Goal: Transaction & Acquisition: Obtain resource

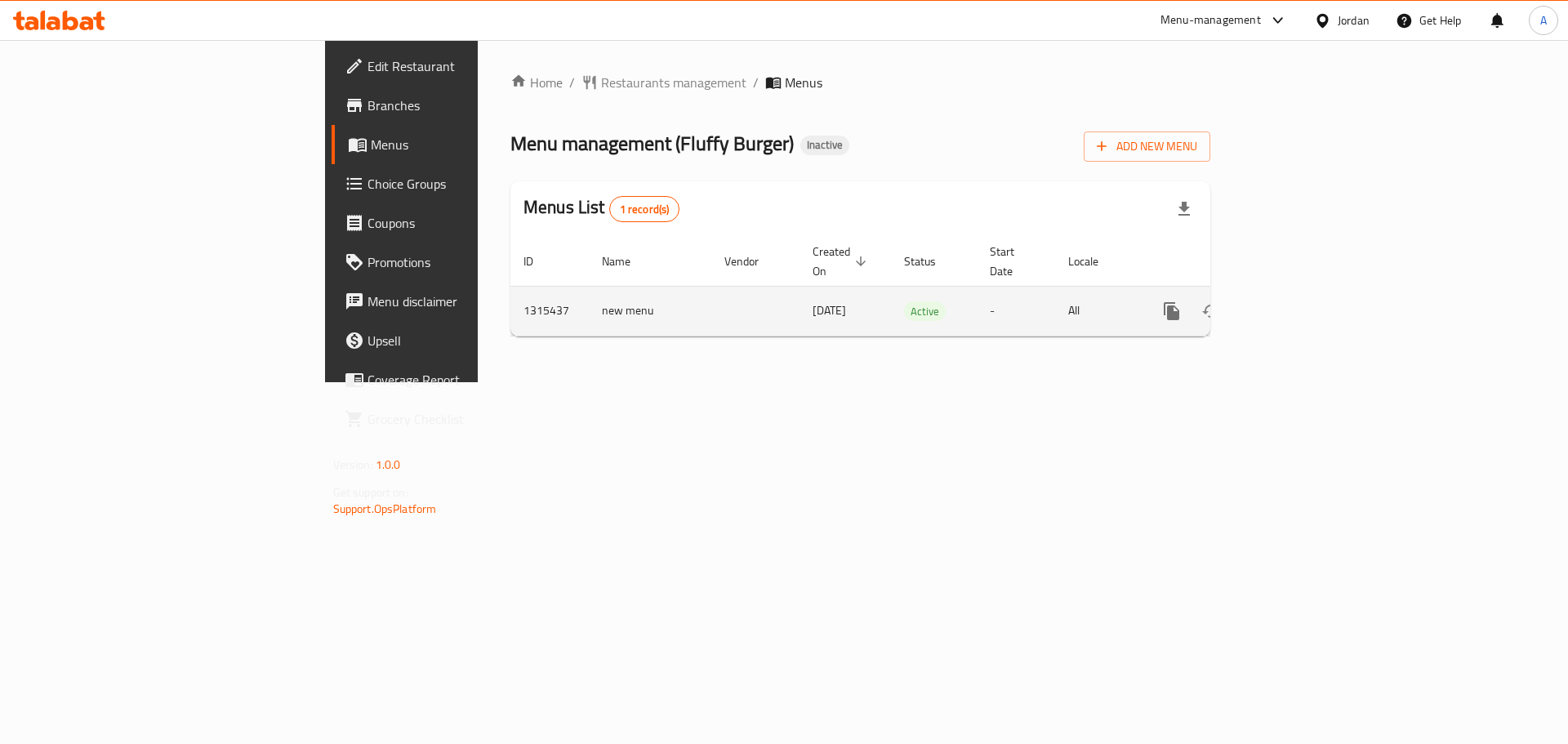
click at [1300, 301] on icon "enhanced table" at bounding box center [1290, 311] width 20 height 20
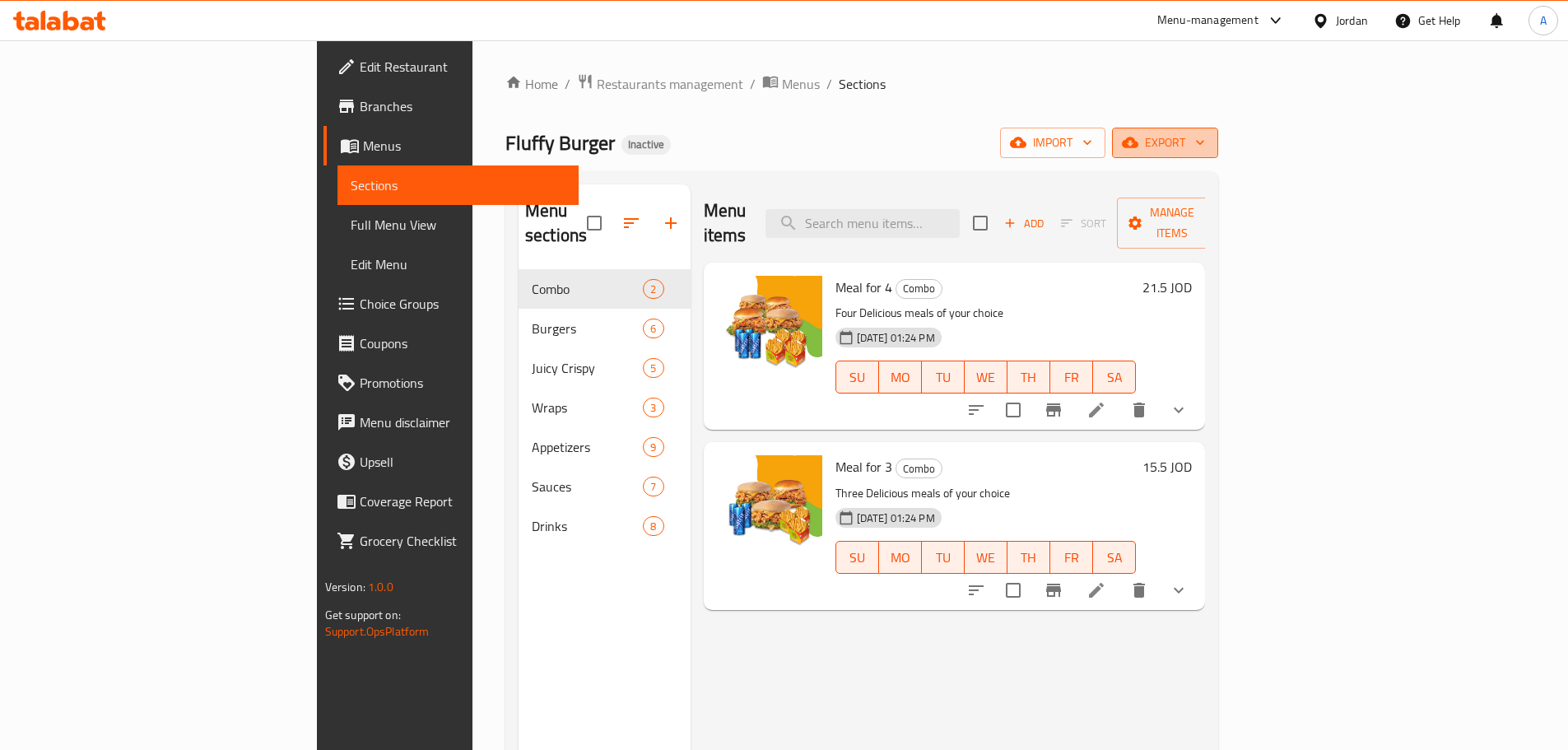
click at [1205, 142] on span "export" at bounding box center [1165, 142] width 80 height 21
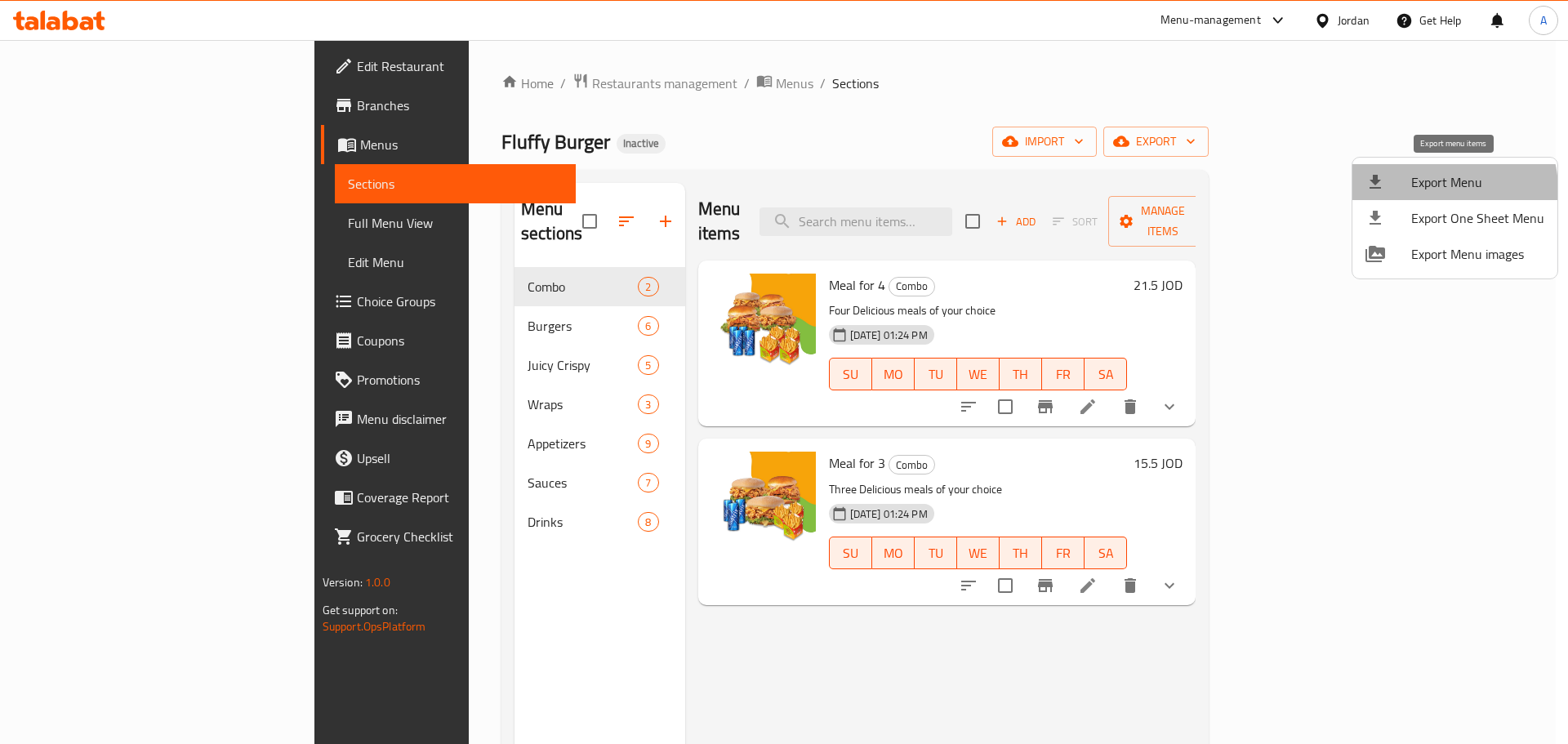
click at [1442, 190] on span "Export Menu" at bounding box center [1477, 182] width 133 height 20
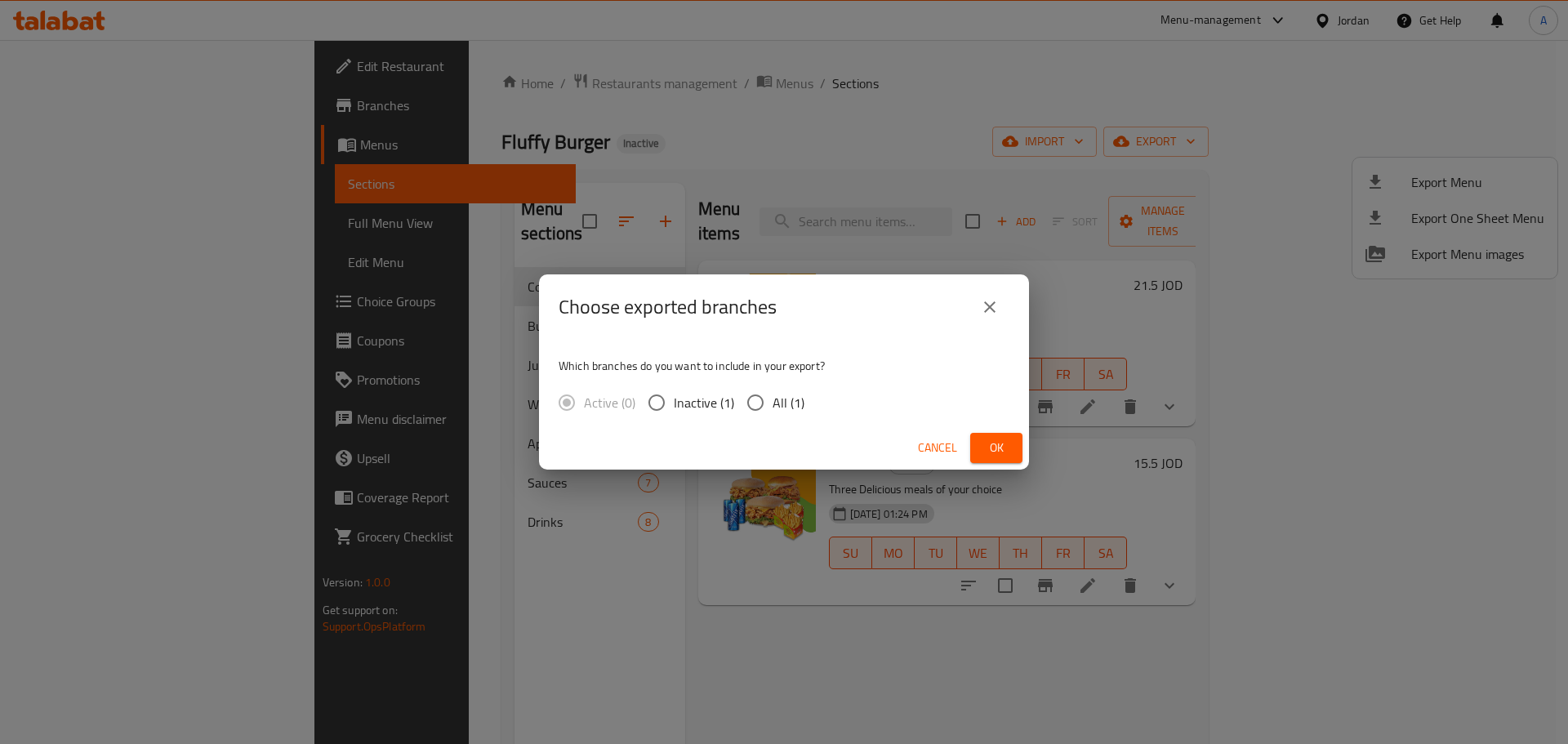
click at [764, 409] on input "All (1)" at bounding box center [756, 403] width 35 height 35
radio input "true"
click at [984, 307] on icon "close" at bounding box center [990, 307] width 20 height 20
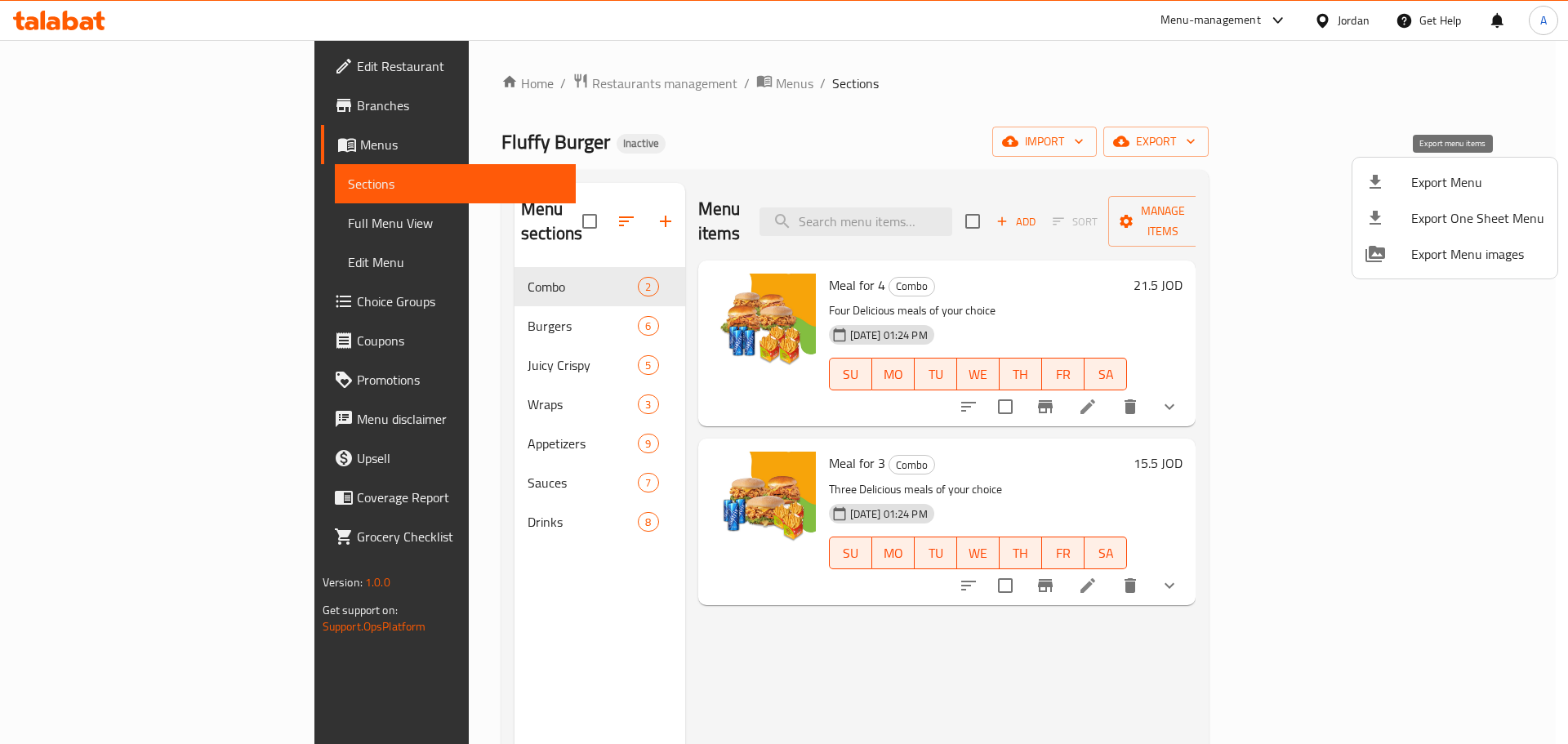
click at [1449, 181] on span "Export Menu" at bounding box center [1477, 182] width 133 height 20
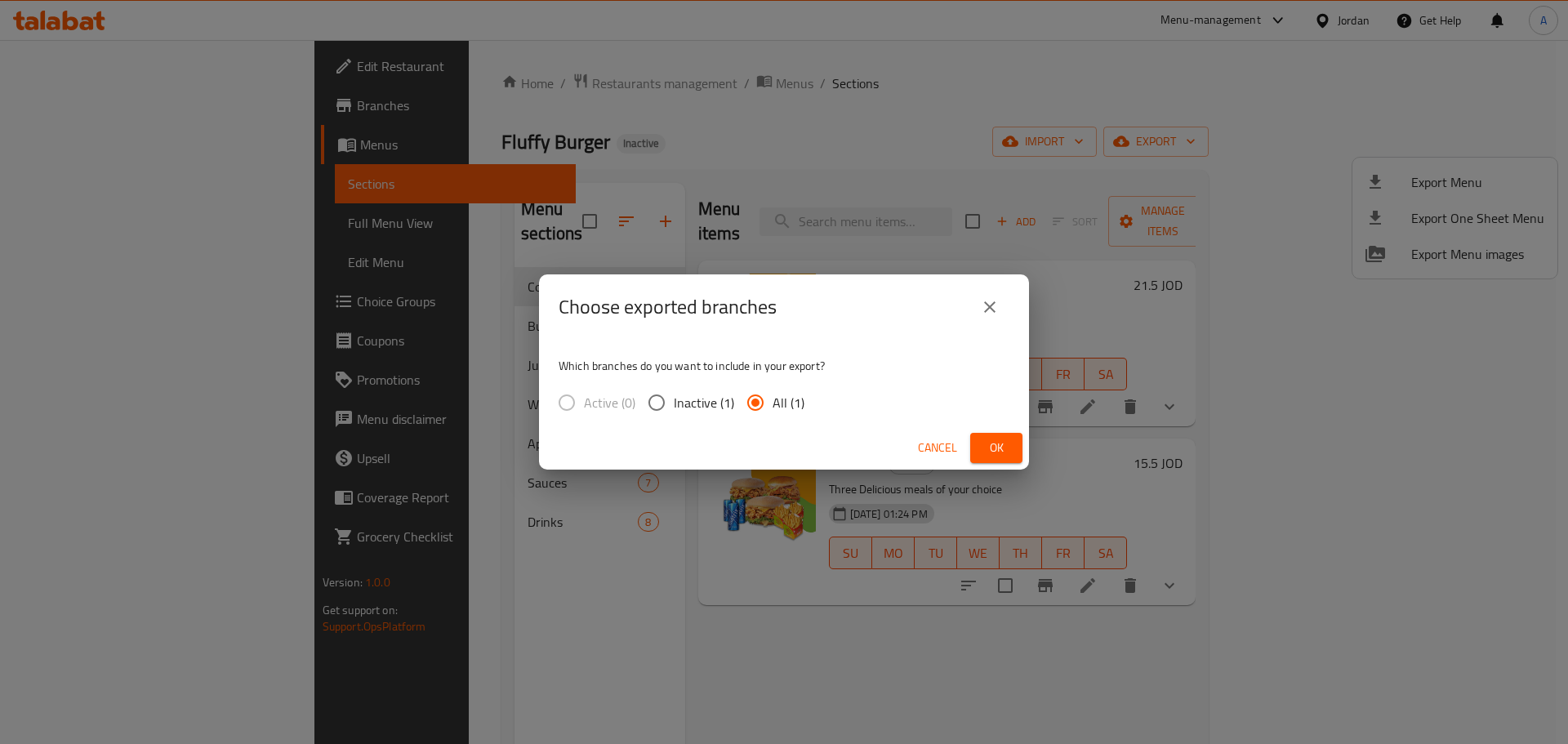
click at [1000, 450] on span "Ok" at bounding box center [997, 448] width 26 height 21
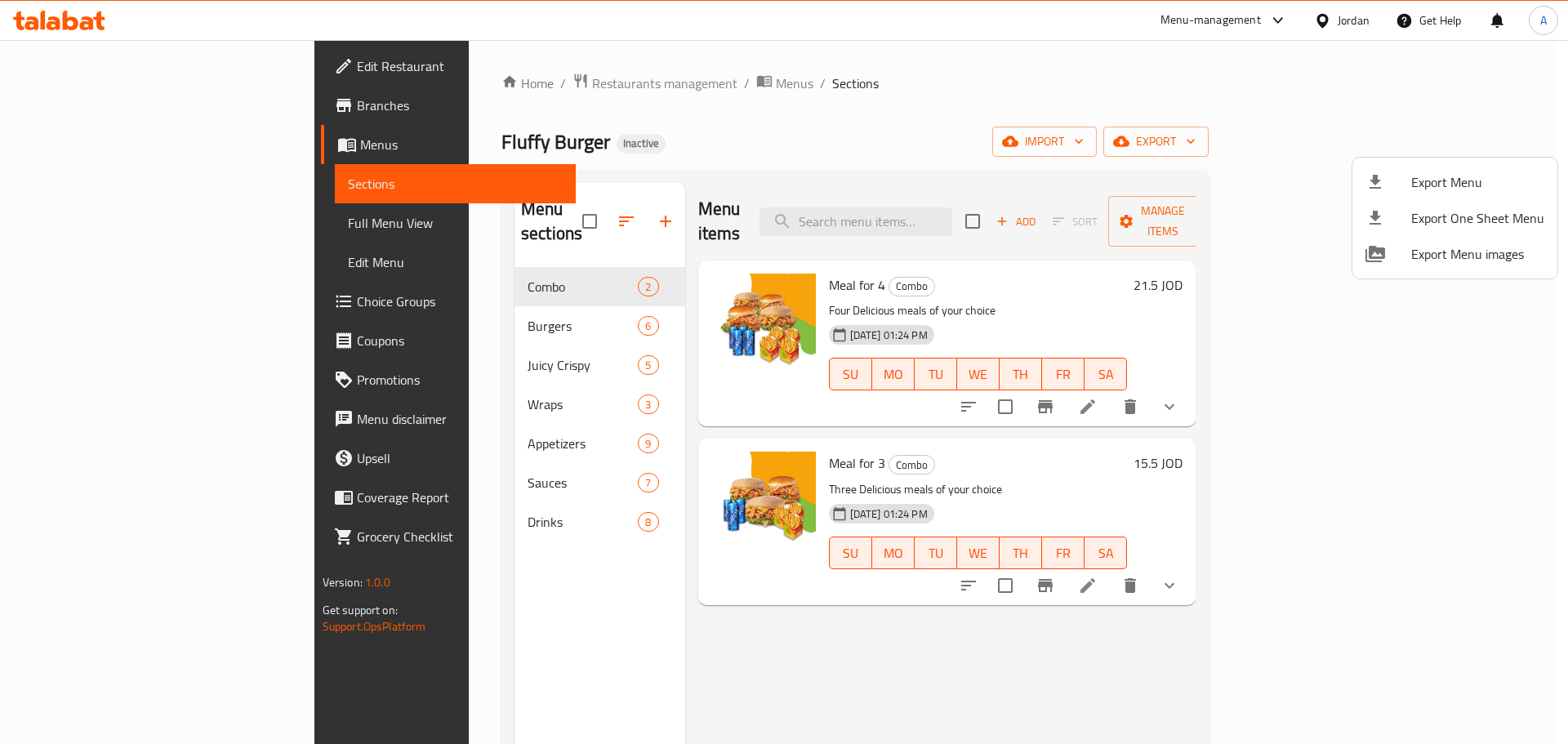
click at [142, 220] on div at bounding box center [784, 372] width 1568 height 744
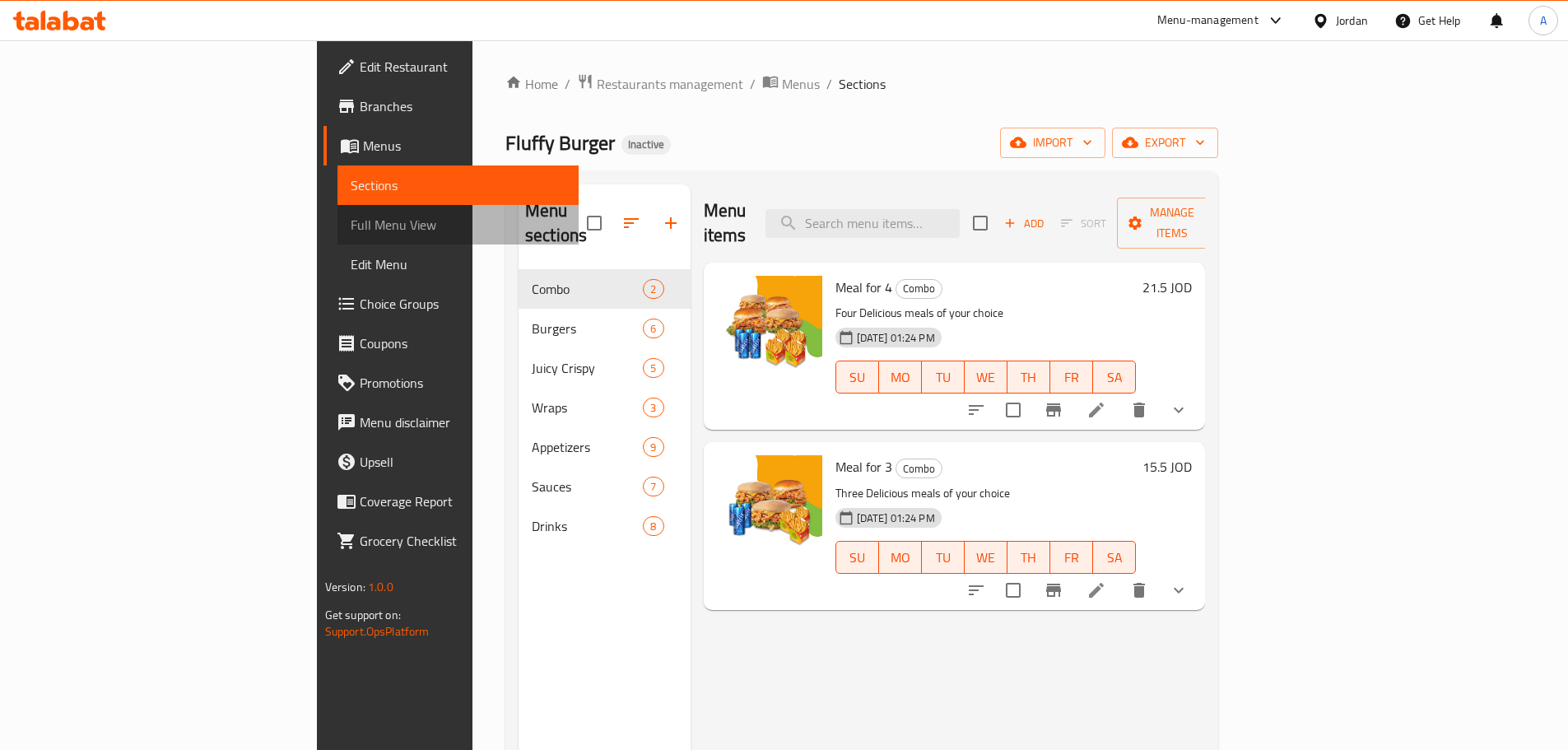
click at [351, 215] on span "Full Menu View" at bounding box center [458, 225] width 214 height 20
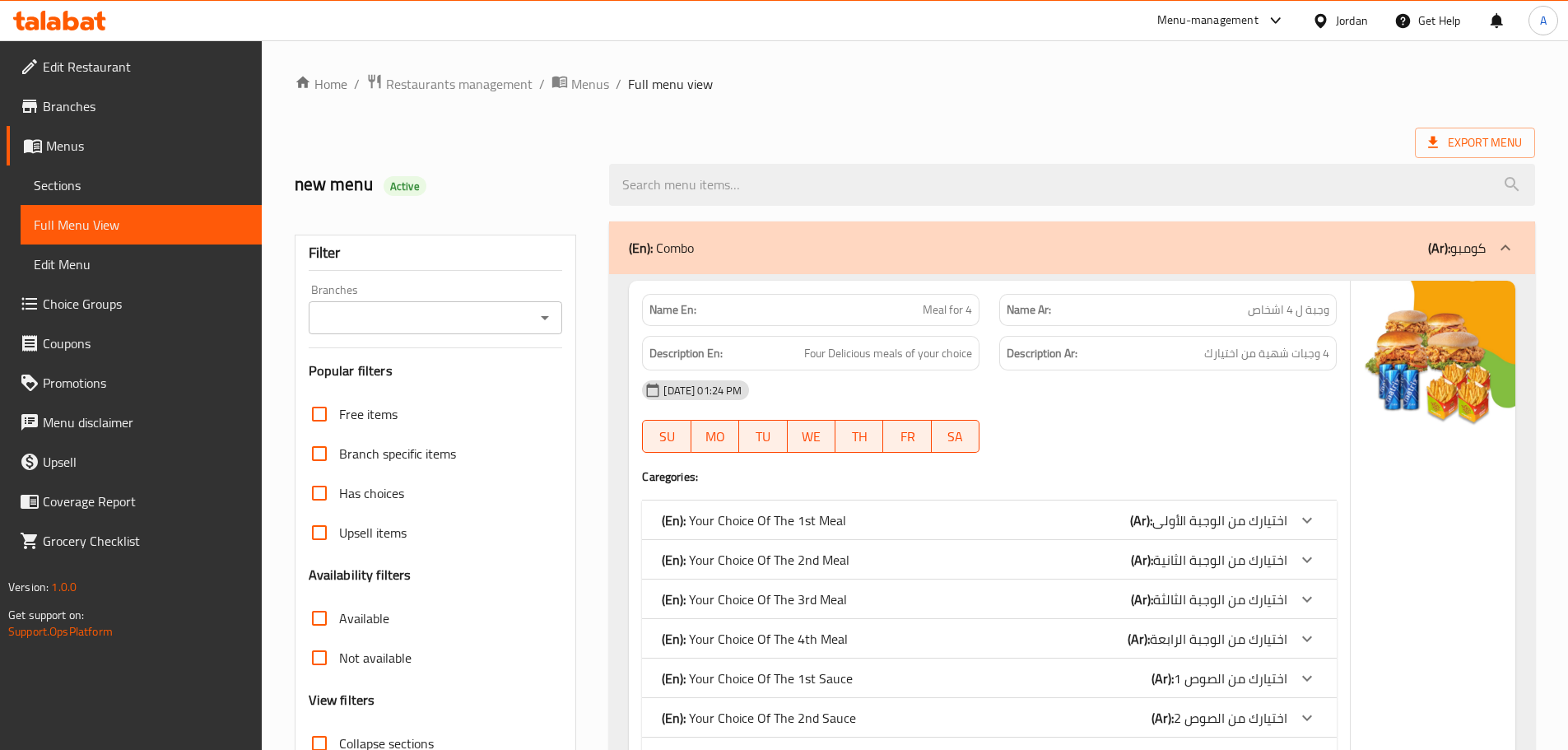
scroll to position [329, 0]
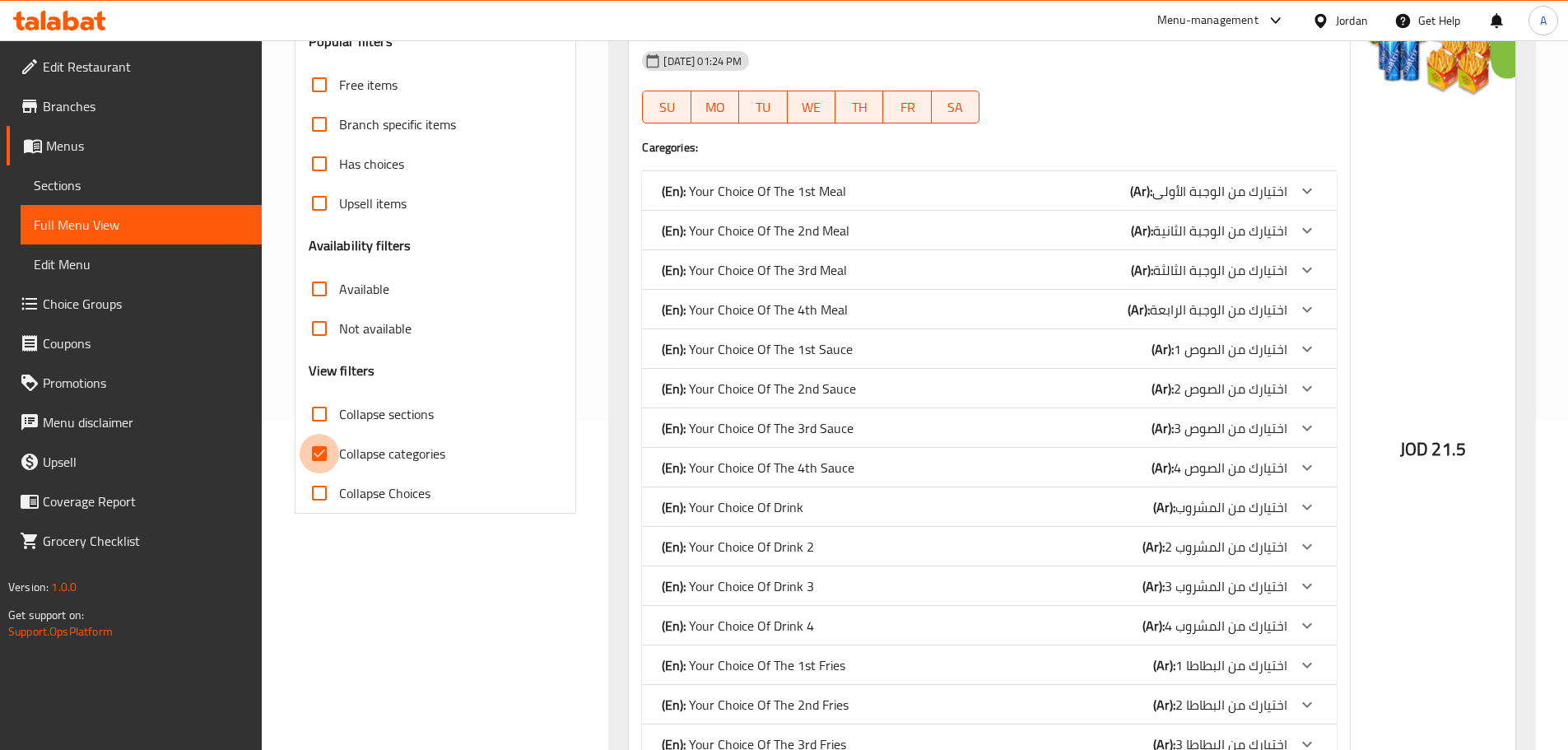
click at [318, 458] on input "Collapse categories" at bounding box center [319, 454] width 40 height 40
checkbox input "false"
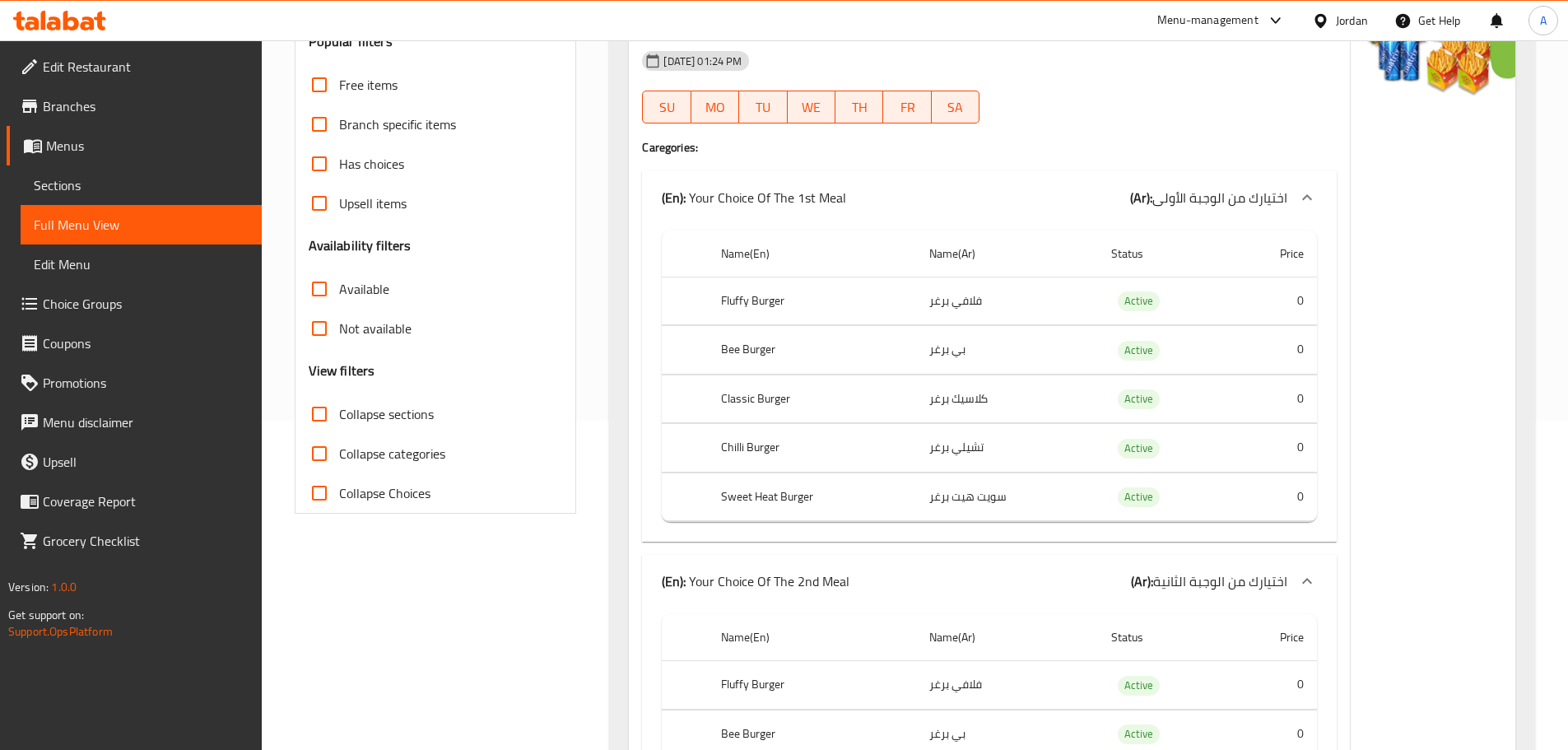
scroll to position [0, 0]
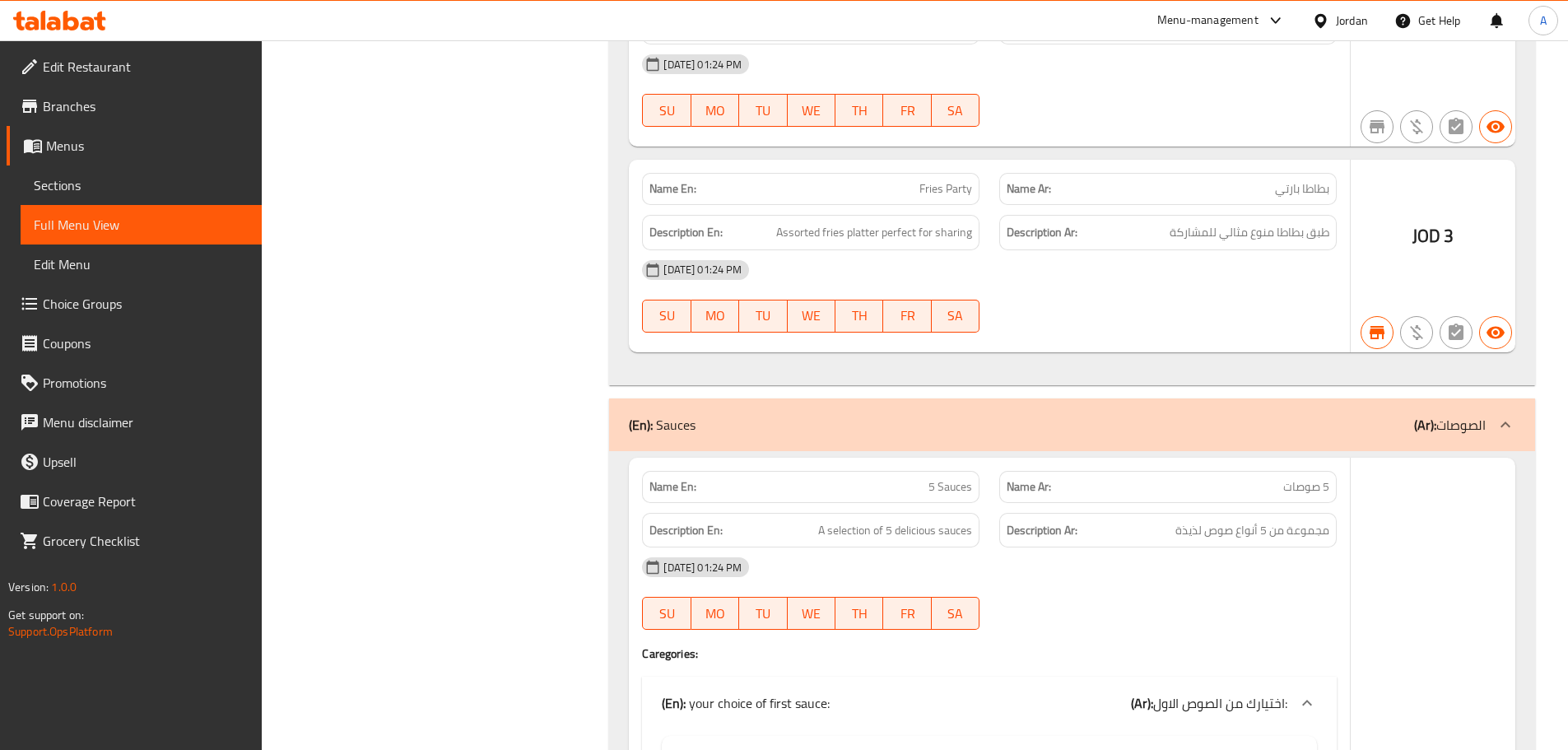
scroll to position [33584, 0]
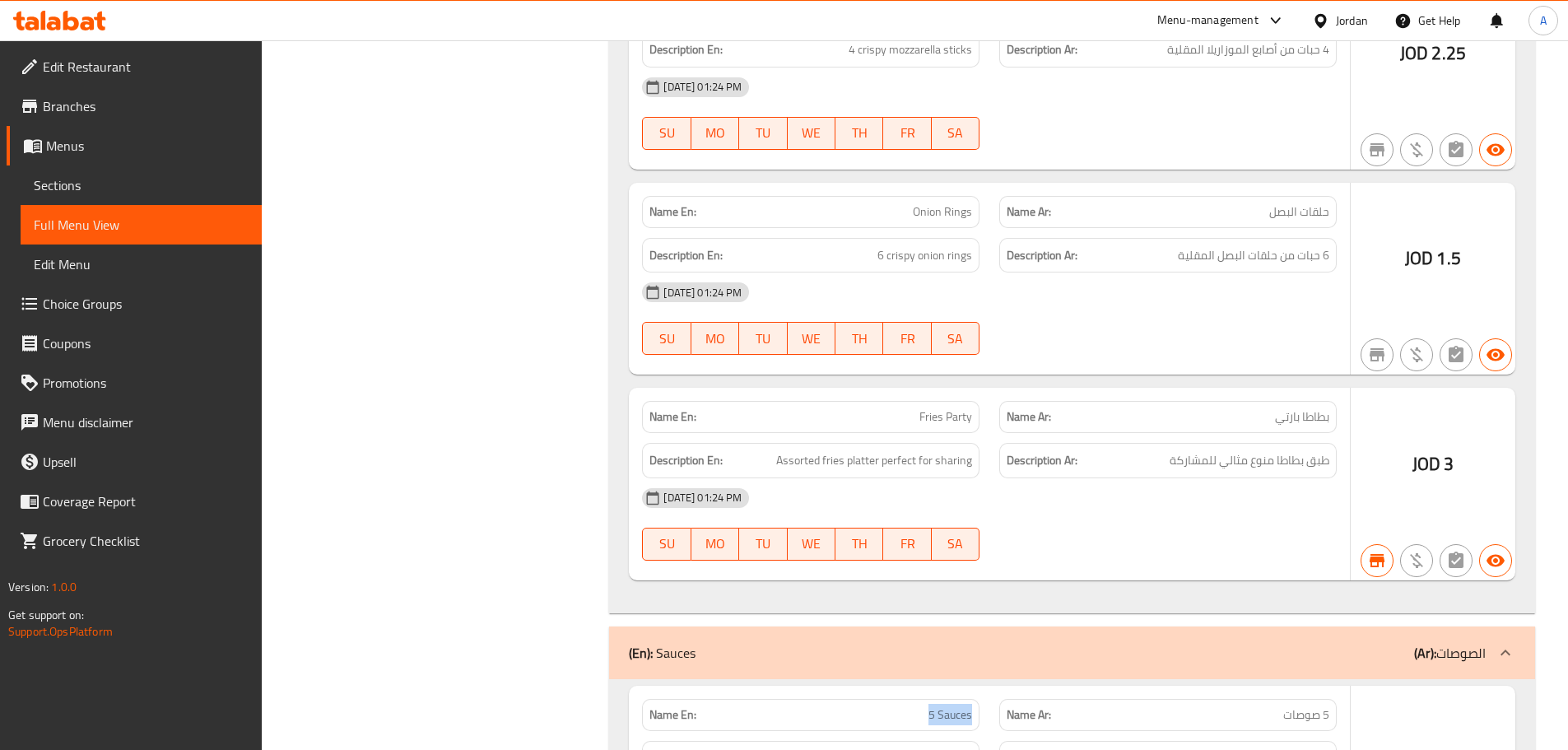
drag, startPoint x: 924, startPoint y: 548, endPoint x: 976, endPoint y: 555, distance: 52.5
click at [976, 698] on div "Name En: 5 Sauces" at bounding box center [811, 714] width 338 height 32
copy span "5 Sauces"
click at [112, 57] on span "Edit Restaurant" at bounding box center [145, 67] width 205 height 20
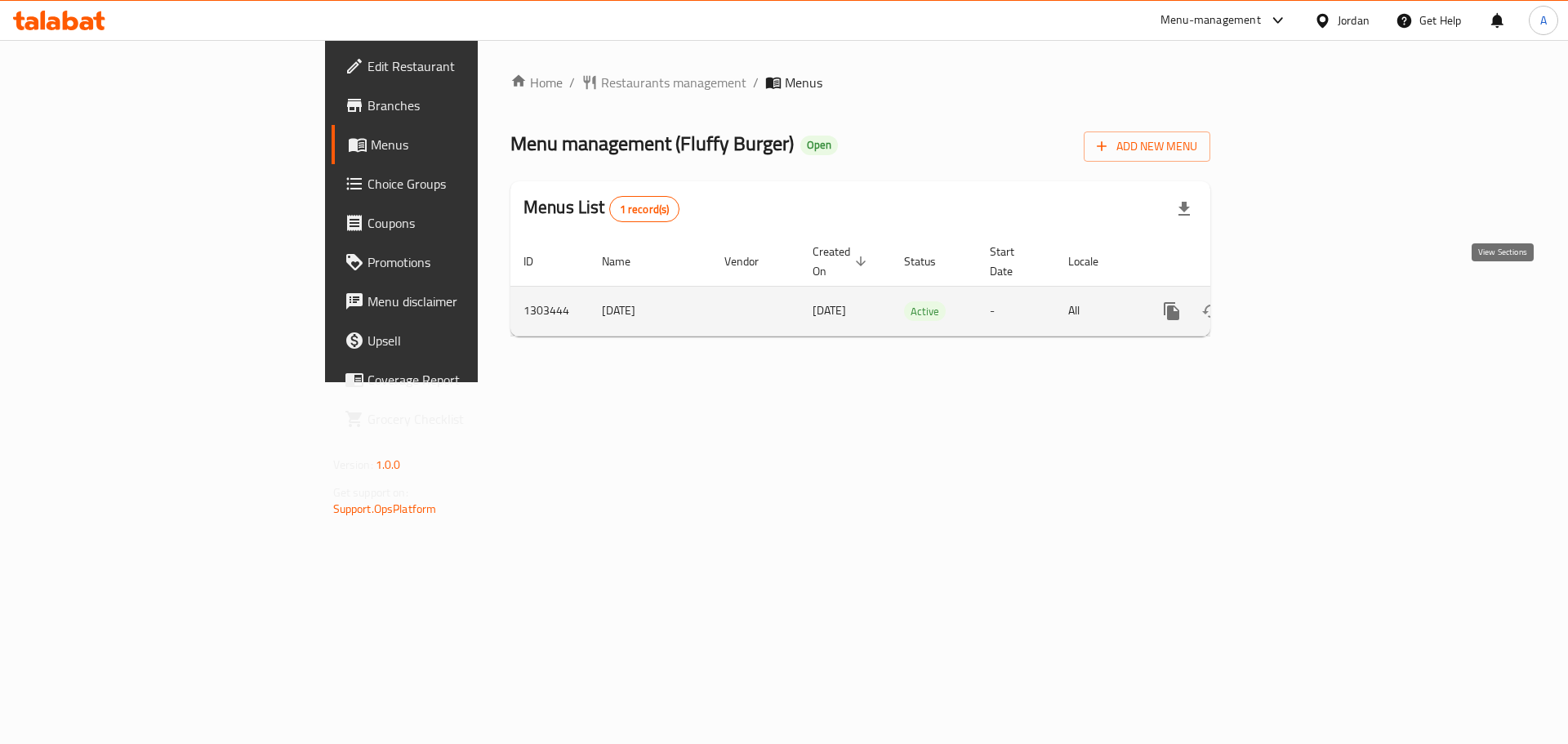
click at [1300, 301] on icon "enhanced table" at bounding box center [1290, 311] width 20 height 20
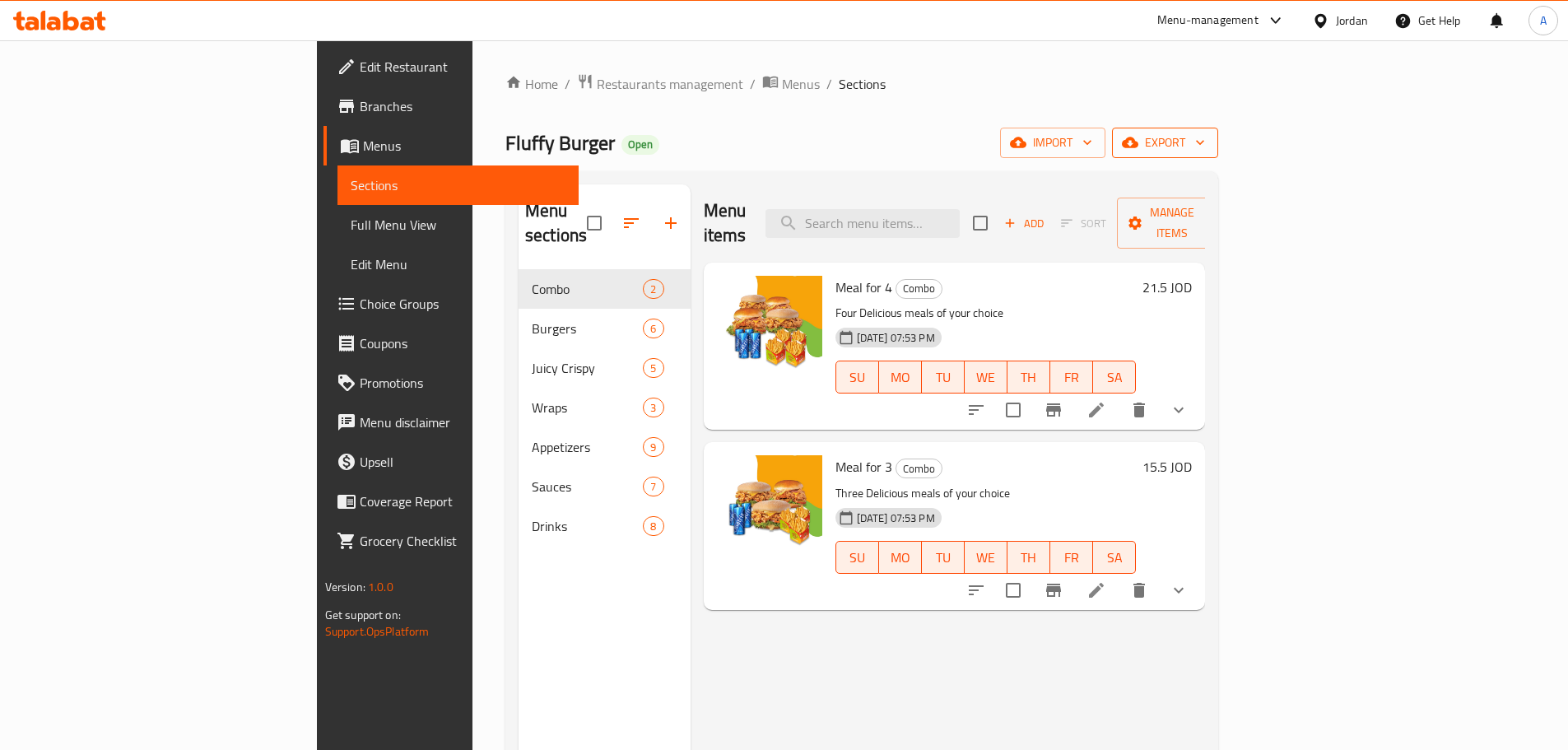
click at [1205, 136] on span "export" at bounding box center [1165, 142] width 80 height 21
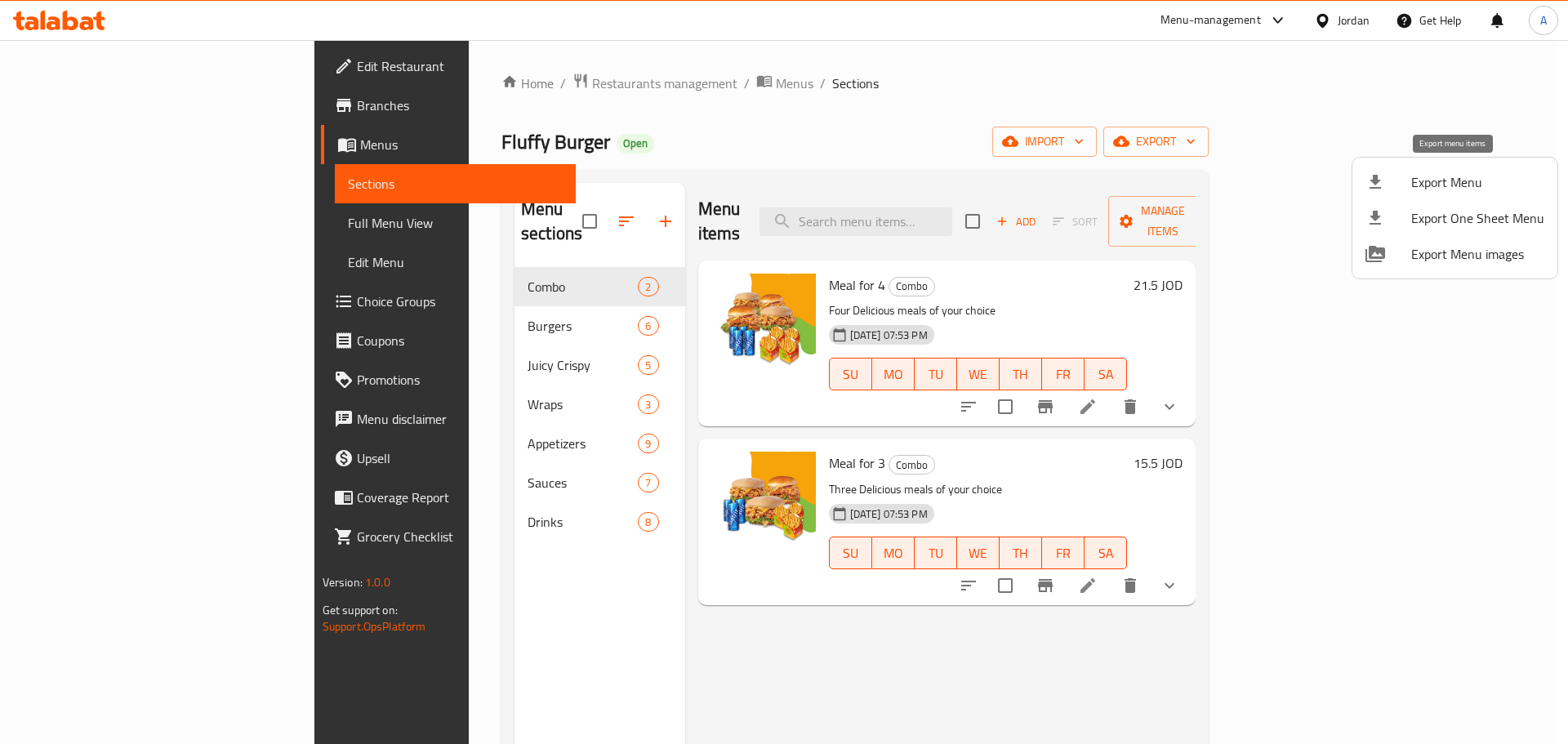
click at [1429, 177] on span "Export Menu" at bounding box center [1477, 182] width 133 height 20
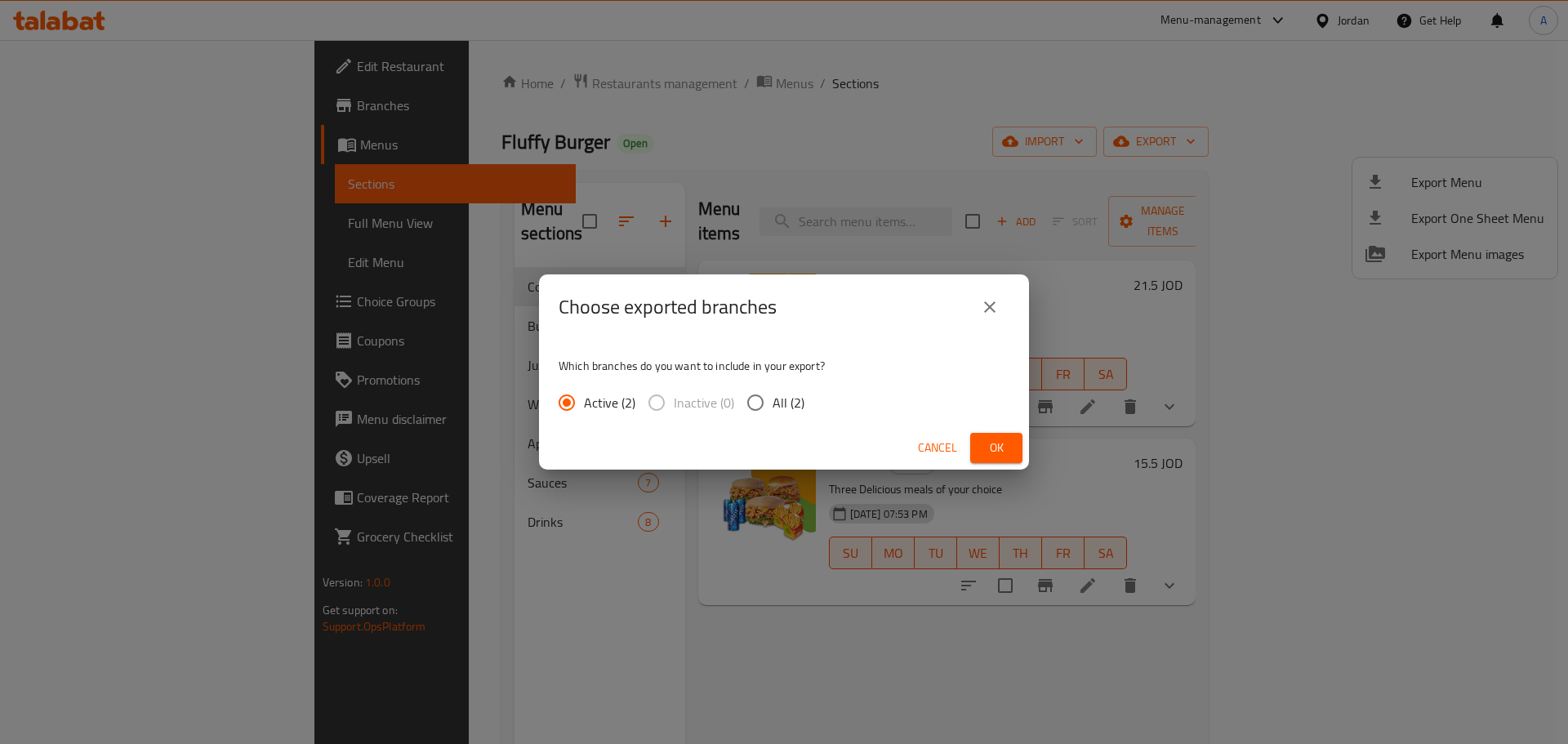
click at [818, 405] on div "Which branches do you want to include in your export? Active (2) Inactive (0) A…" at bounding box center [784, 383] width 490 height 87
click at [782, 405] on span "All (2)" at bounding box center [788, 403] width 32 height 20
click at [772, 405] on input "All (2)" at bounding box center [756, 403] width 35 height 35
radio input "true"
drag, startPoint x: 997, startPoint y: 455, endPoint x: 917, endPoint y: 460, distance: 80.2
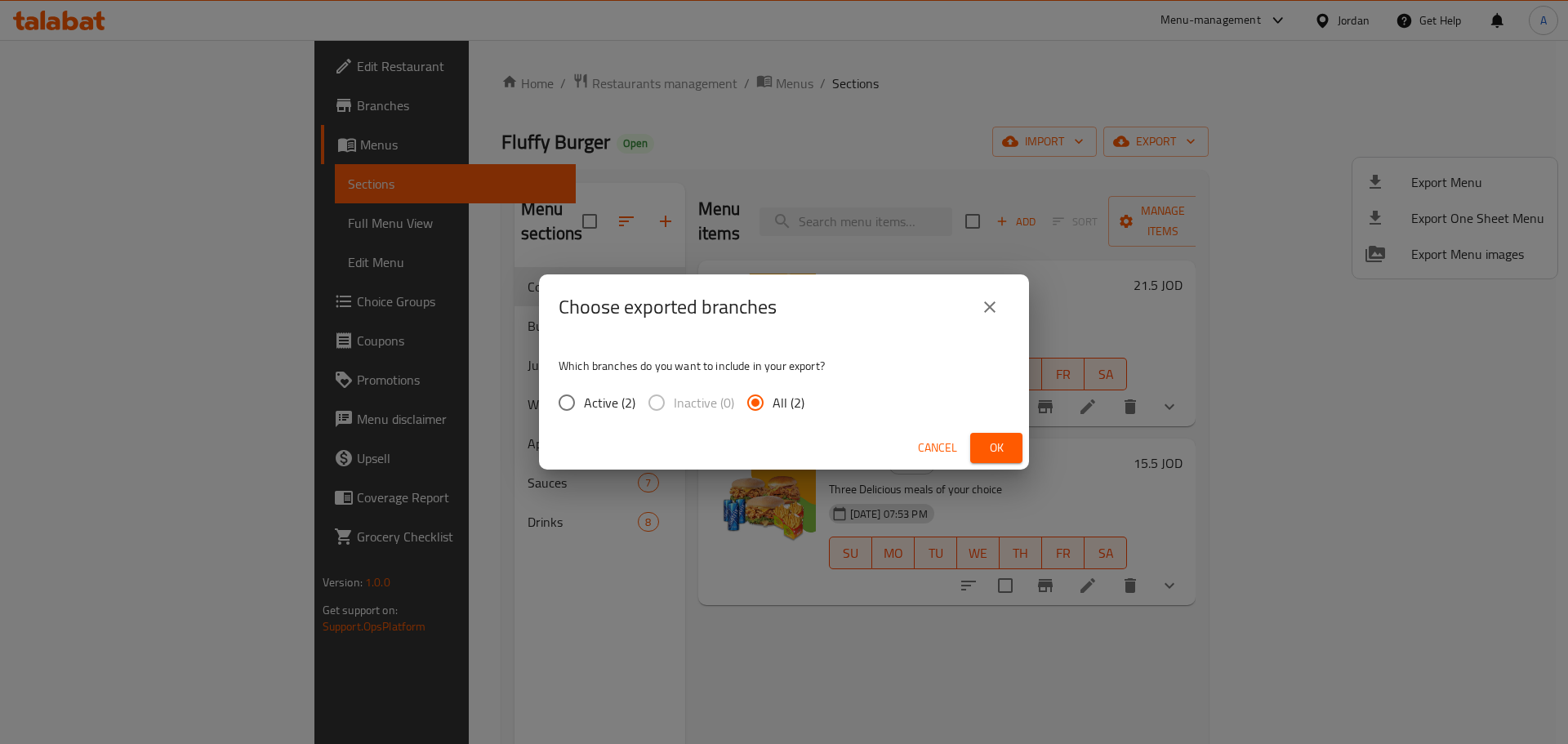
click at [999, 455] on span "Ok" at bounding box center [997, 448] width 26 height 21
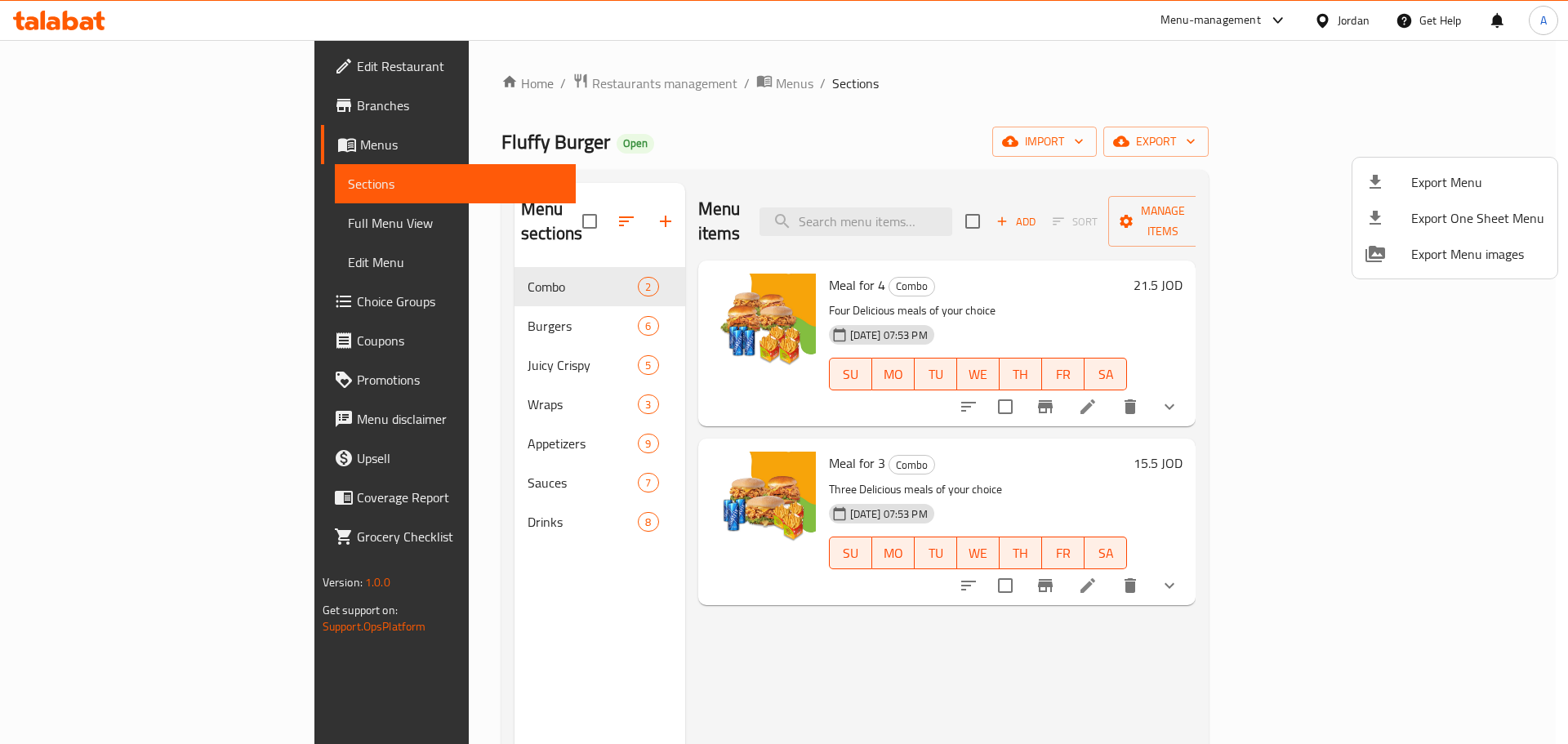
click at [1001, 120] on div at bounding box center [784, 372] width 1568 height 744
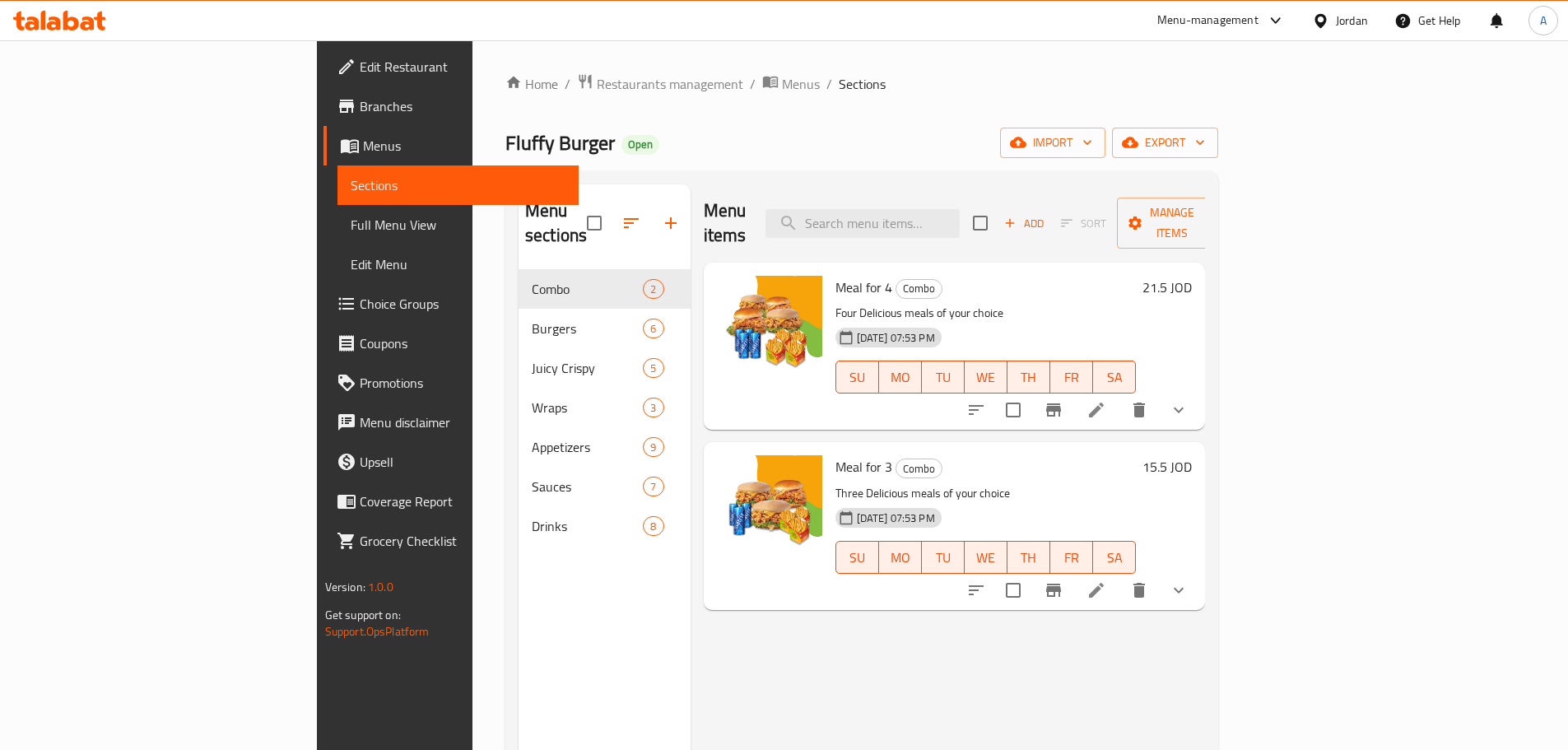
click at [351, 215] on span "Full Menu View" at bounding box center [458, 225] width 214 height 20
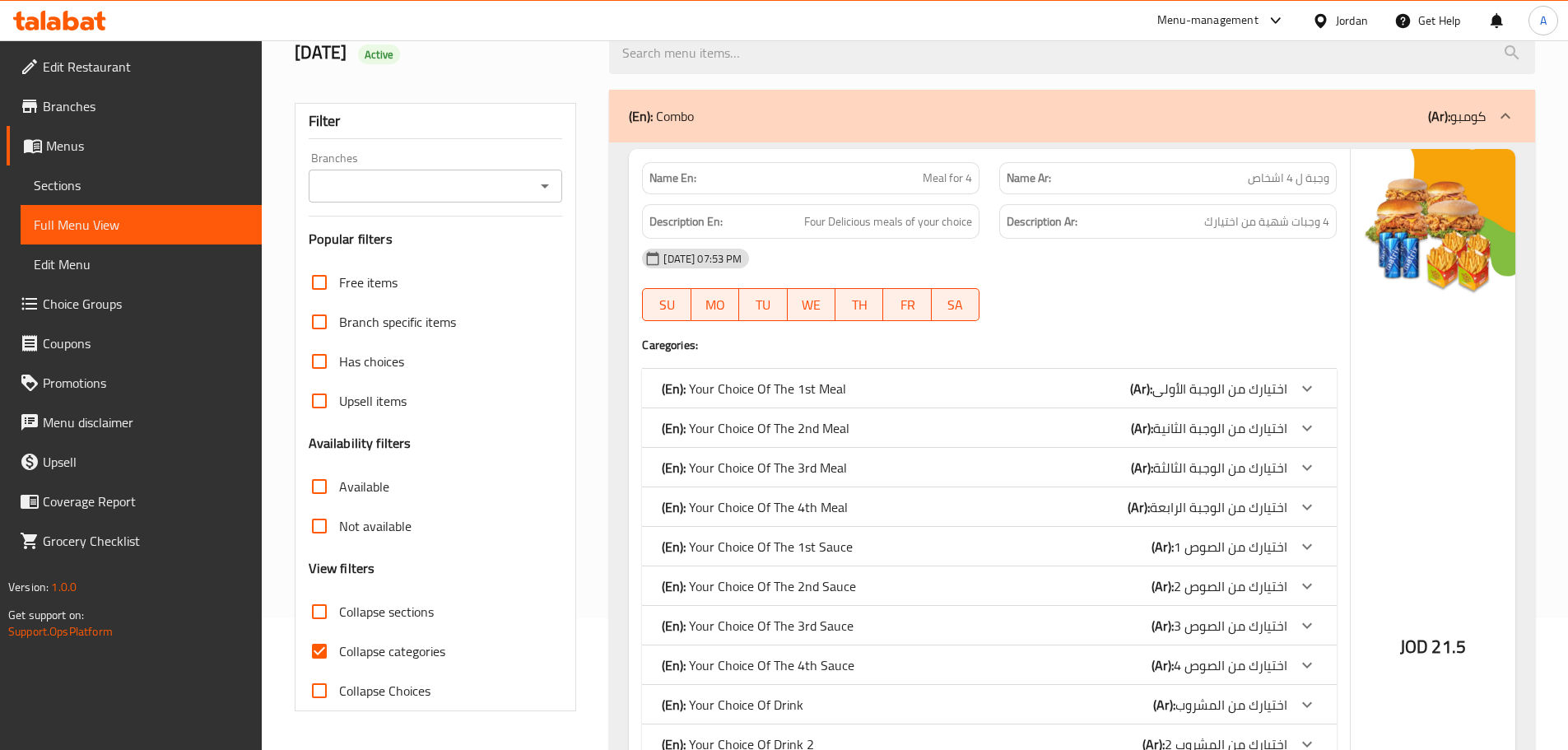
scroll to position [247, 0]
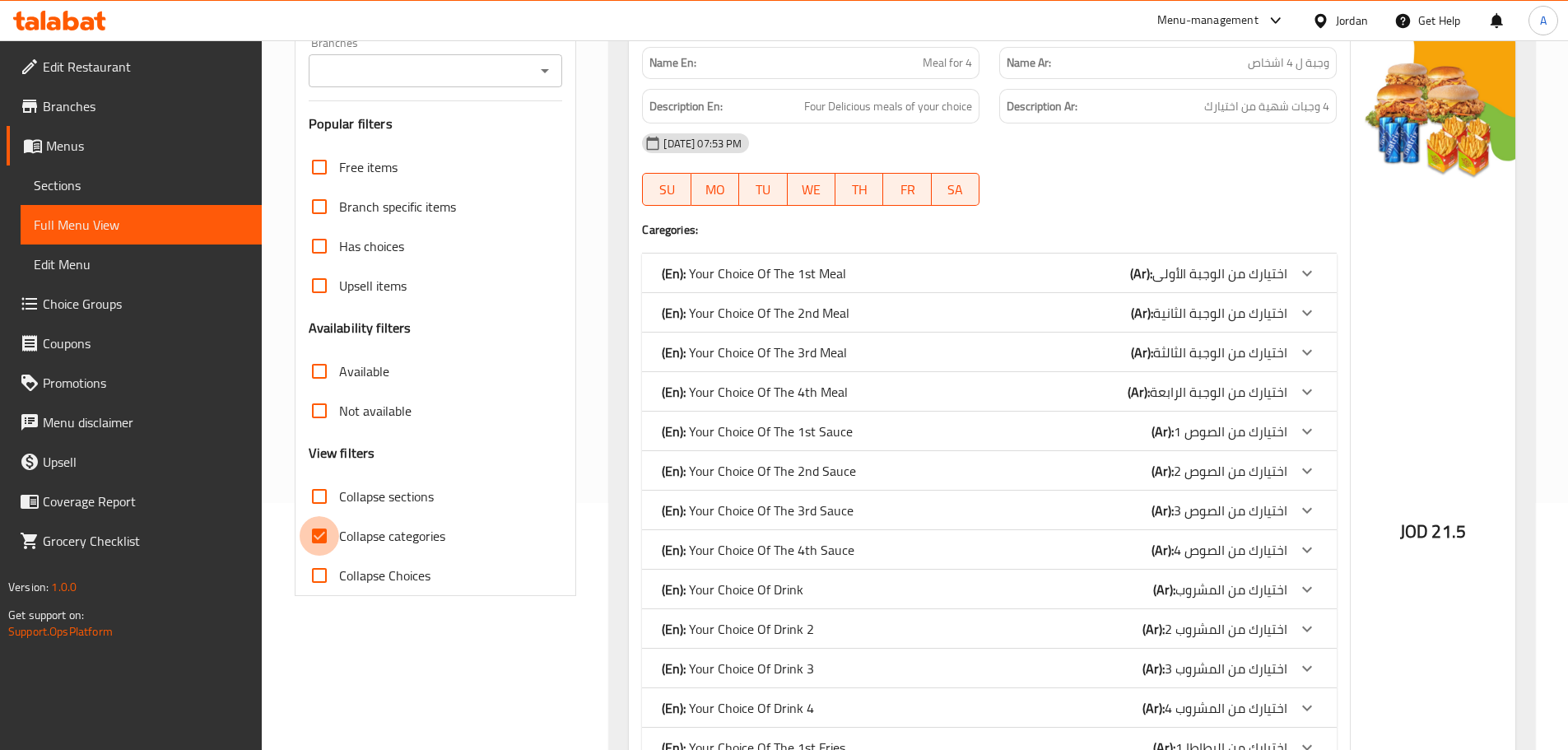
drag, startPoint x: 333, startPoint y: 537, endPoint x: 792, endPoint y: 527, distance: 459.1
click at [333, 536] on input "Collapse categories" at bounding box center [319, 536] width 40 height 40
checkbox input "false"
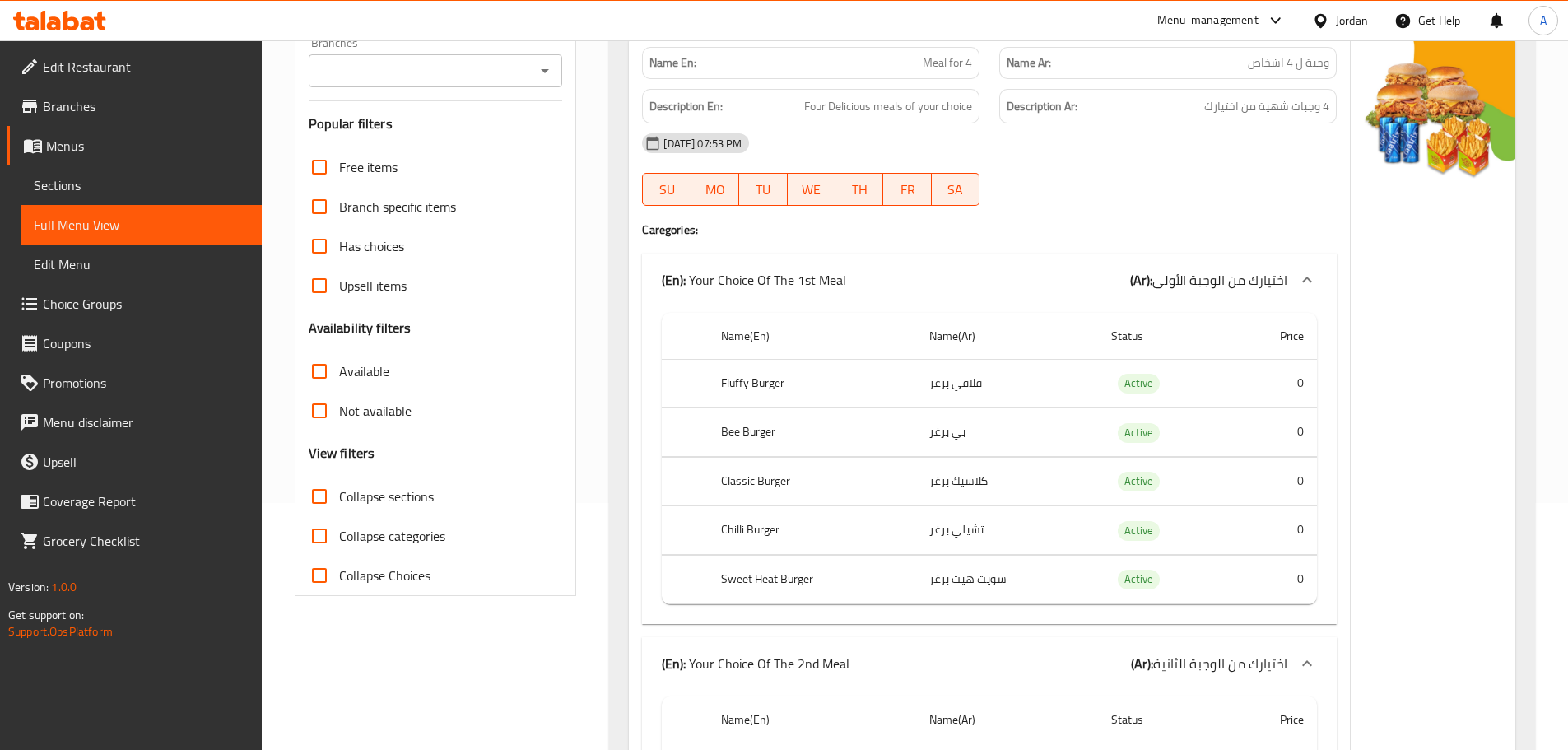
click at [538, 75] on icon "Open" at bounding box center [545, 71] width 20 height 20
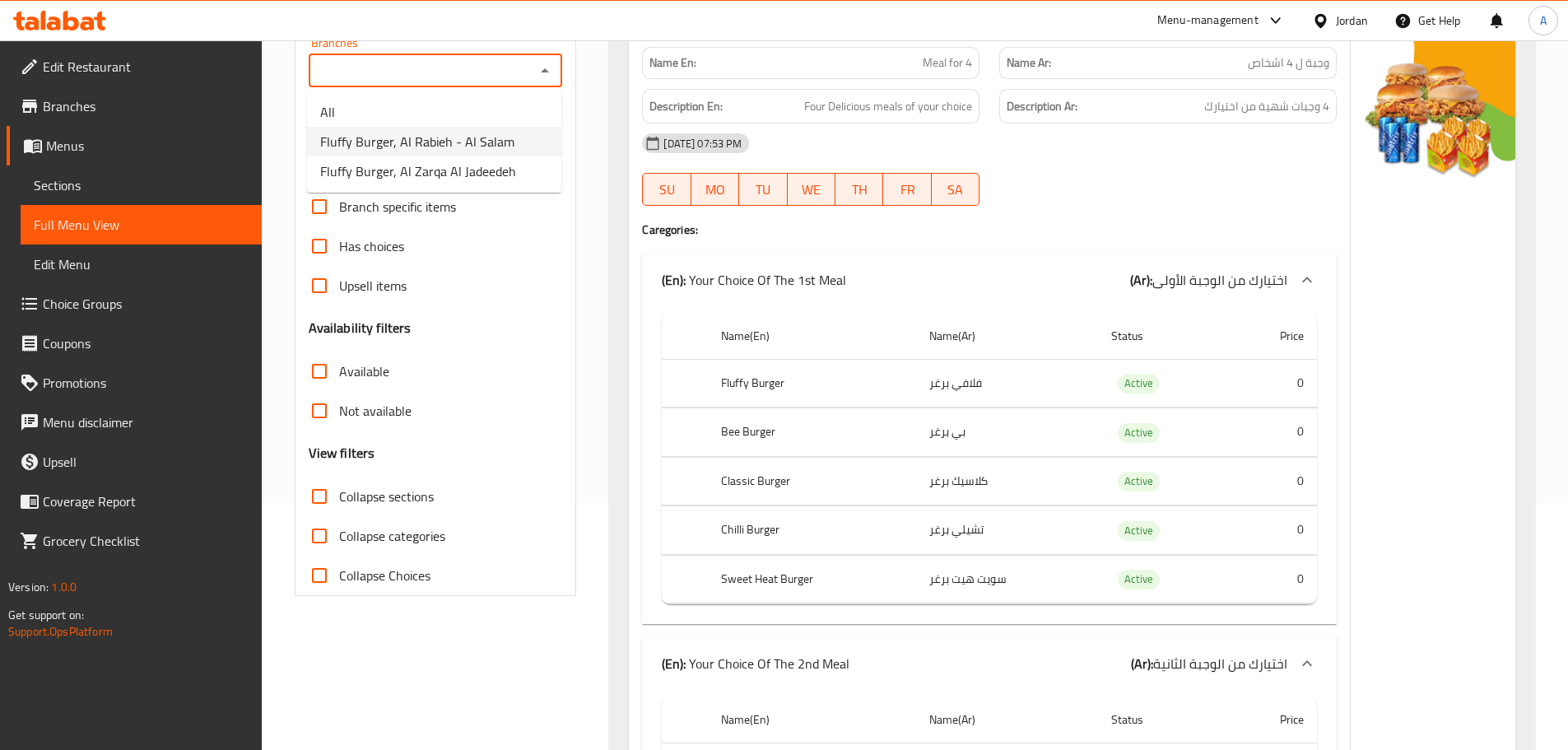
click at [491, 141] on span "Fluffy Burger, Al Rabieh - Al Salam" at bounding box center [417, 141] width 195 height 20
type input "Fluffy Burger, Al Rabieh - Al Salam"
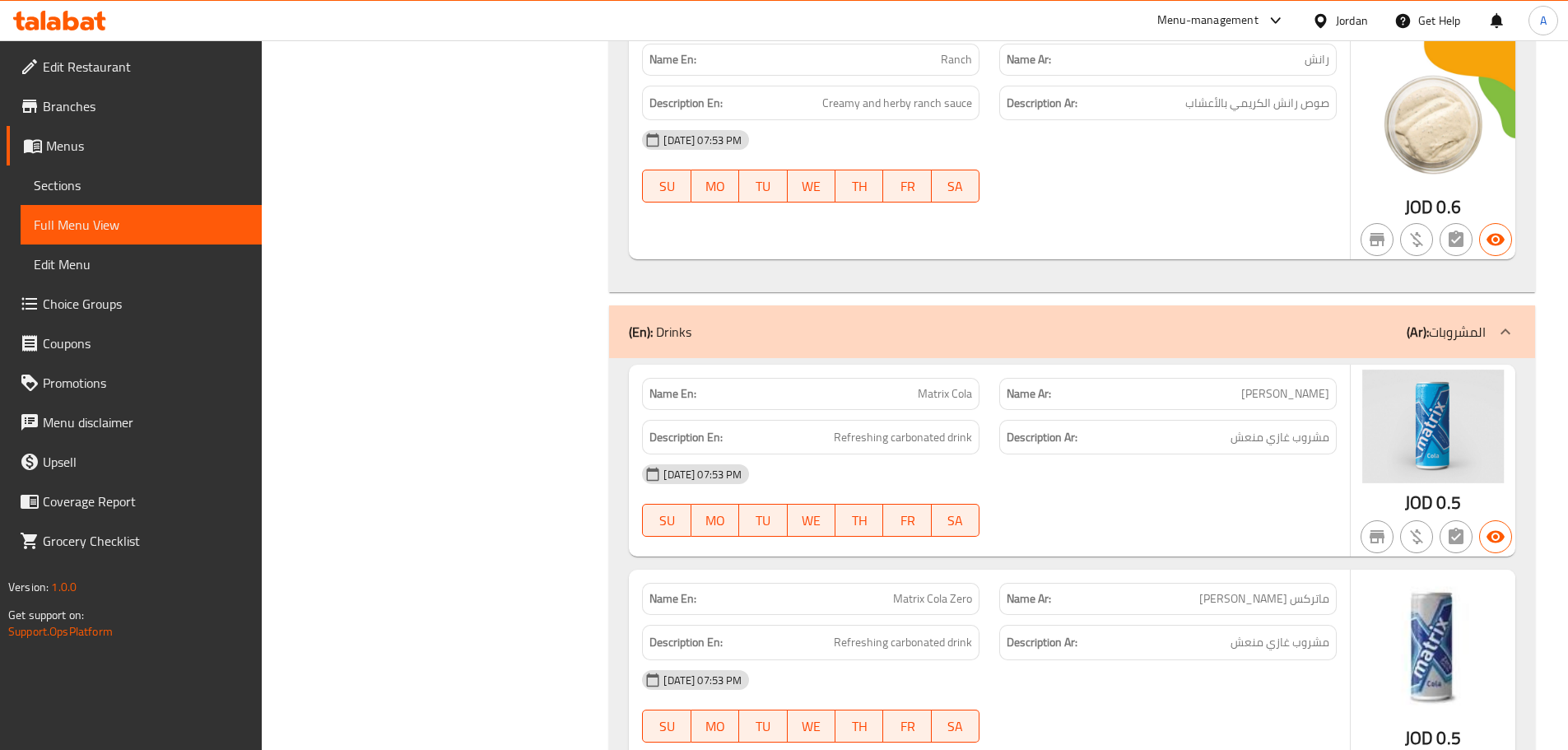
scroll to position [38618, 0]
